Goal: Find specific page/section: Find specific page/section

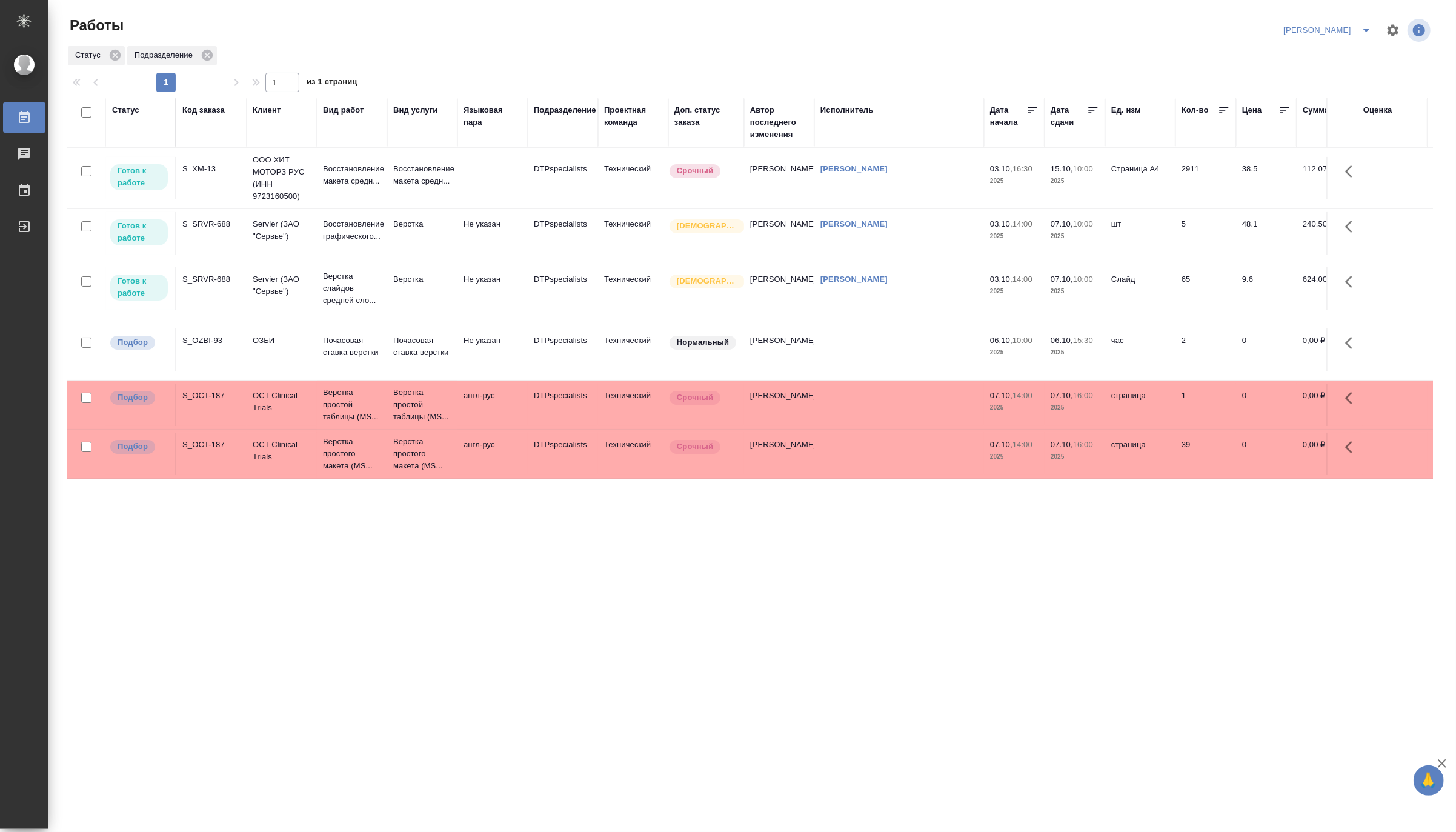
click at [1363, 26] on icon "split button" at bounding box center [1365, 30] width 14 height 14
click at [1311, 110] on li "Верстка и Дизайн" at bounding box center [1320, 112] width 117 height 19
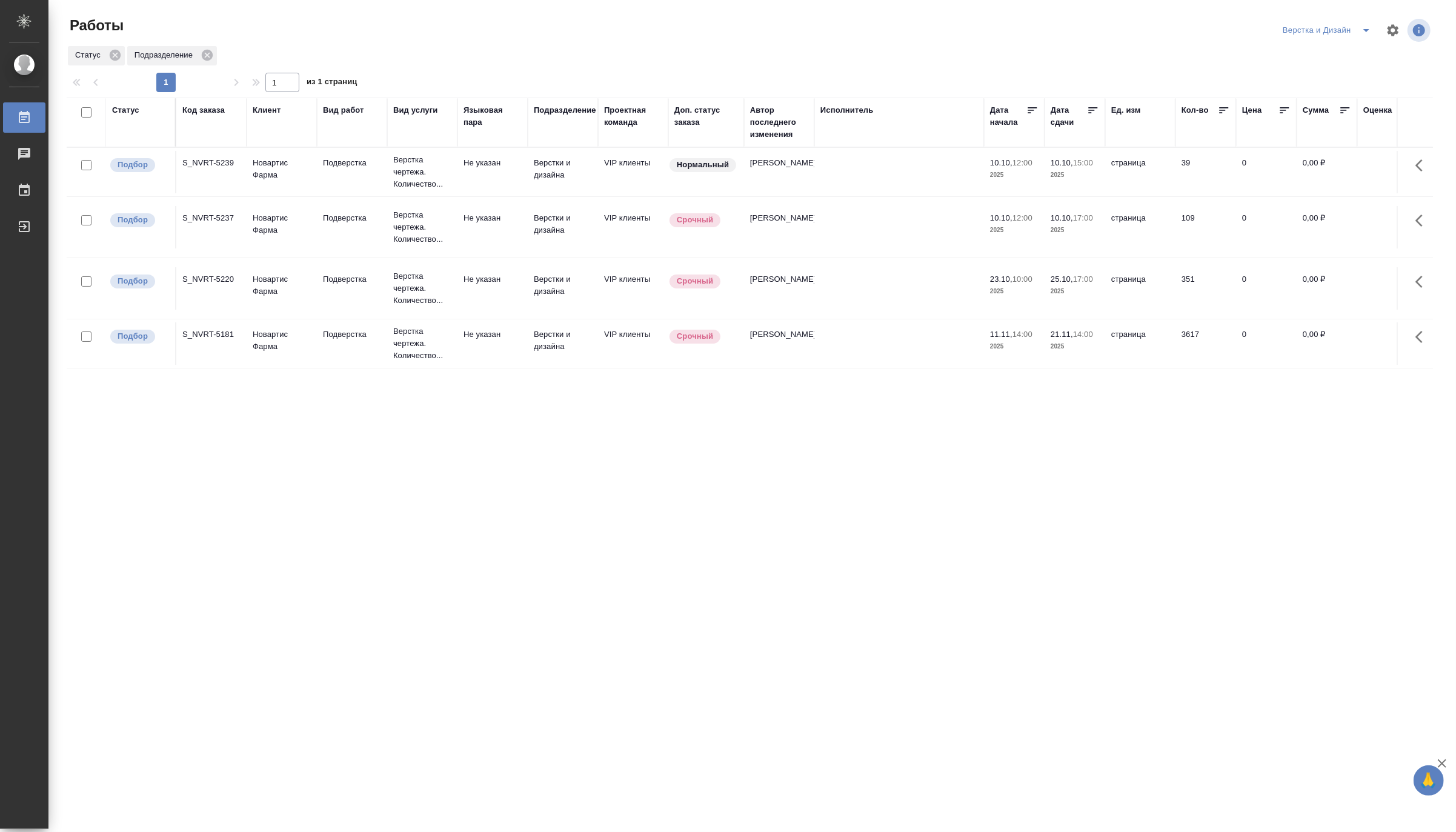
click at [1364, 23] on icon "split button" at bounding box center [1365, 30] width 14 height 14
click at [1348, 95] on li "[PERSON_NAME]" at bounding box center [1334, 92] width 117 height 19
